Goal: Task Accomplishment & Management: Manage account settings

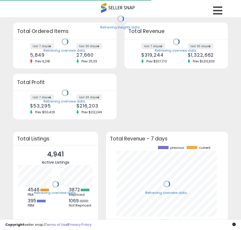
scroll to position [73, 111]
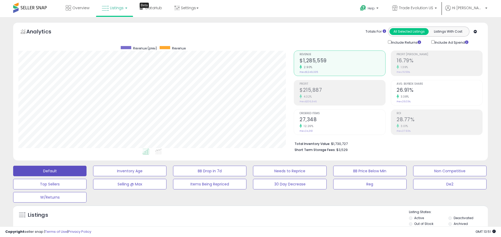
scroll to position [108, 276]
click at [244, 218] on label "Deactivated" at bounding box center [464, 218] width 20 height 4
click at [244, 224] on label "Archived" at bounding box center [461, 224] width 14 height 4
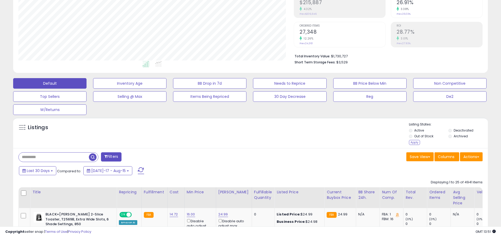
scroll to position [112, 0]
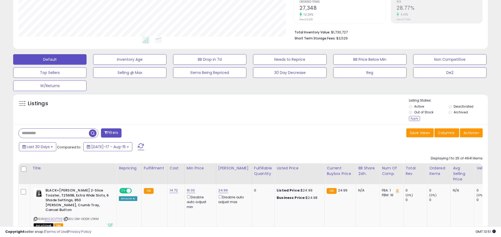
click at [244, 118] on div "Apply" at bounding box center [414, 118] width 11 height 5
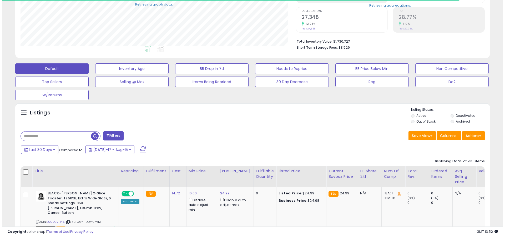
scroll to position [263102, 262934]
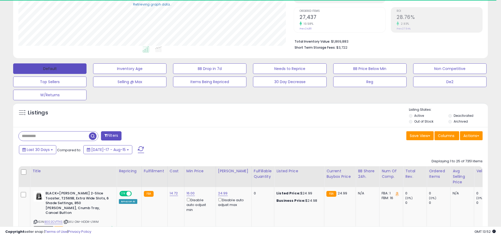
click at [50, 68] on button "Default" at bounding box center [49, 68] width 73 height 11
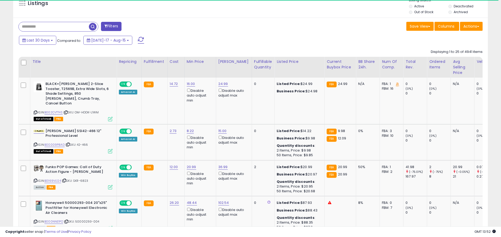
click at [138, 37] on span at bounding box center [141, 40] width 6 height 7
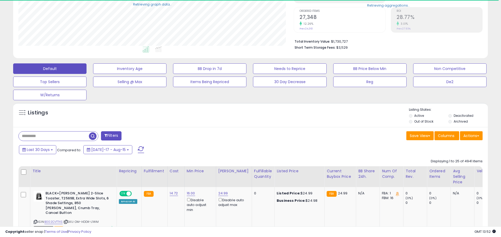
scroll to position [108, 276]
click at [54, 136] on input "text" at bounding box center [54, 136] width 70 height 9
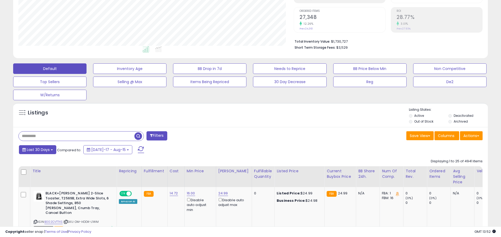
click at [37, 150] on span "Last 30 Days" at bounding box center [38, 149] width 23 height 5
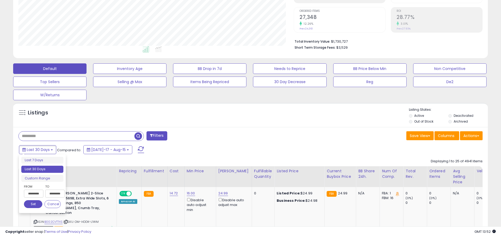
click at [42, 169] on li "Last 30 Days" at bounding box center [42, 169] width 42 height 7
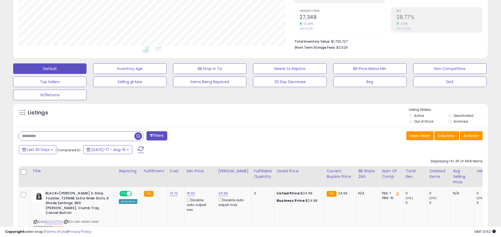
click at [77, 136] on input "text" at bounding box center [77, 136] width 116 height 9
click at [139, 135] on span "button" at bounding box center [139, 136] width 8 height 8
click at [244, 136] on button "Actions" at bounding box center [471, 135] width 23 height 9
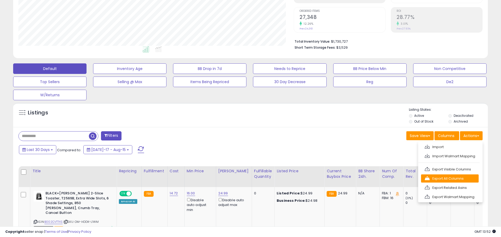
click at [244, 178] on link "Export All Columns" at bounding box center [450, 179] width 58 height 8
